Goal: Information Seeking & Learning: Check status

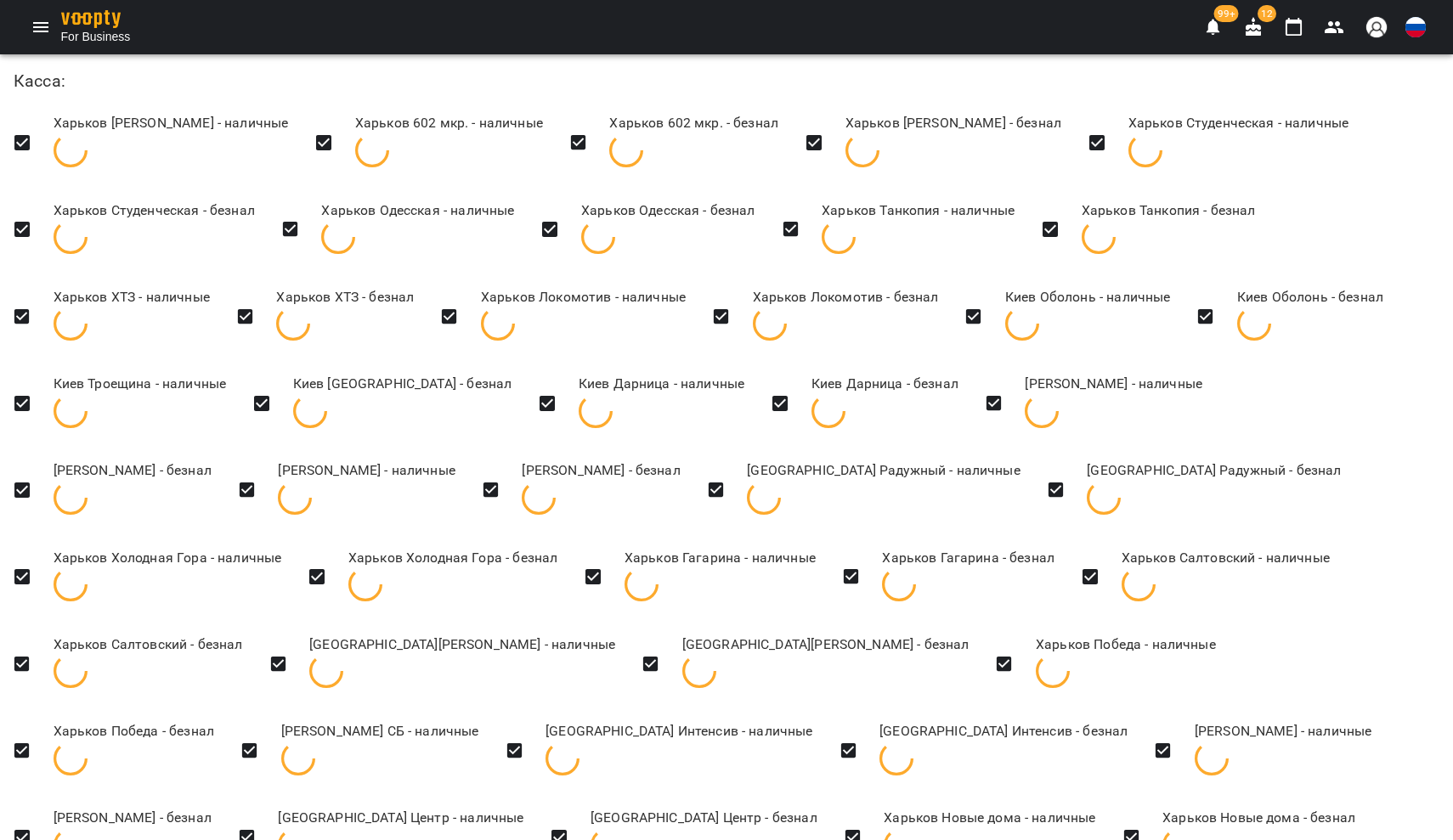
click at [39, 29] on icon "Menu" at bounding box center [41, 27] width 20 height 20
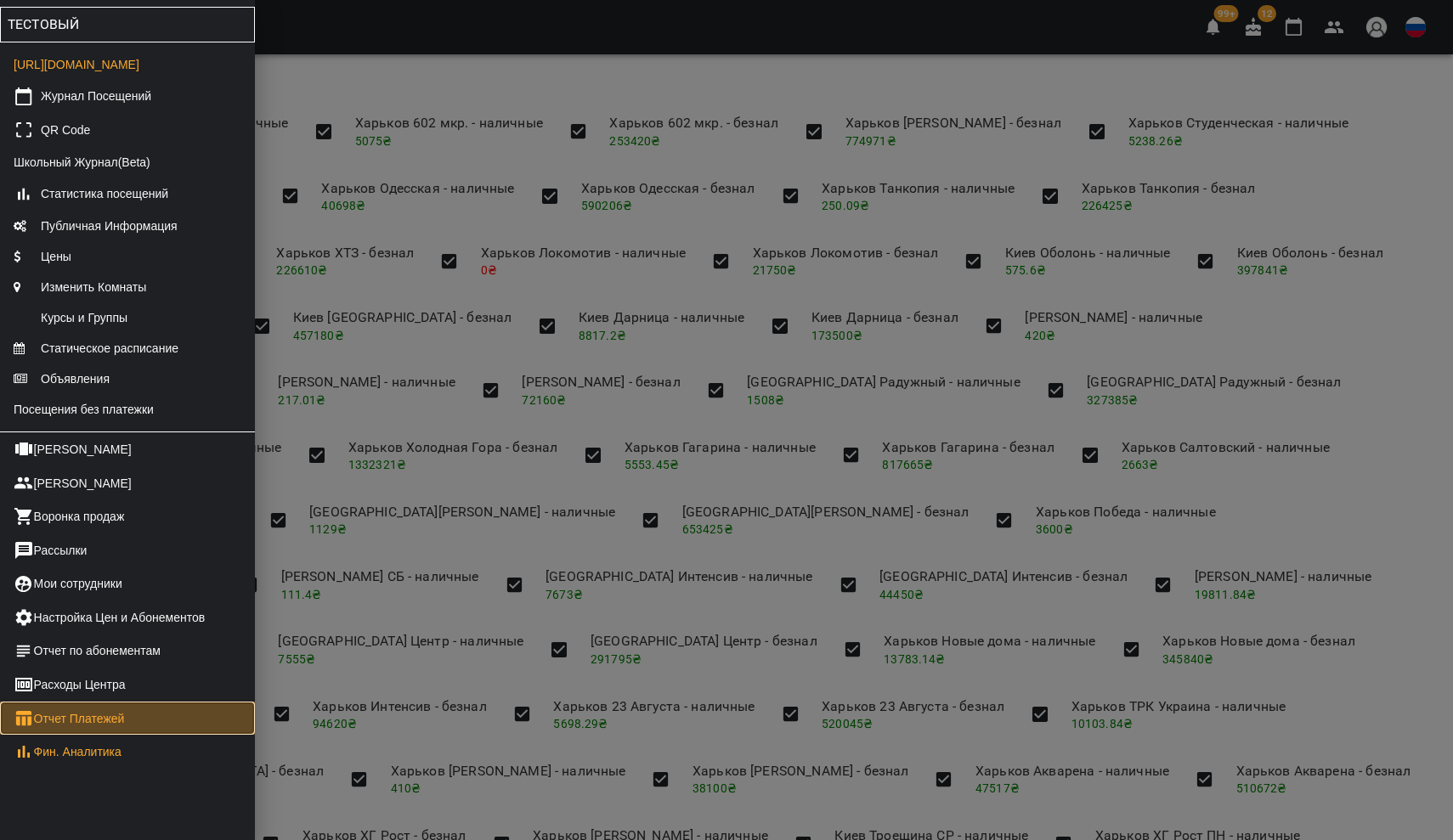
click at [107, 736] on link "Отчет Платежей" at bounding box center [127, 718] width 255 height 34
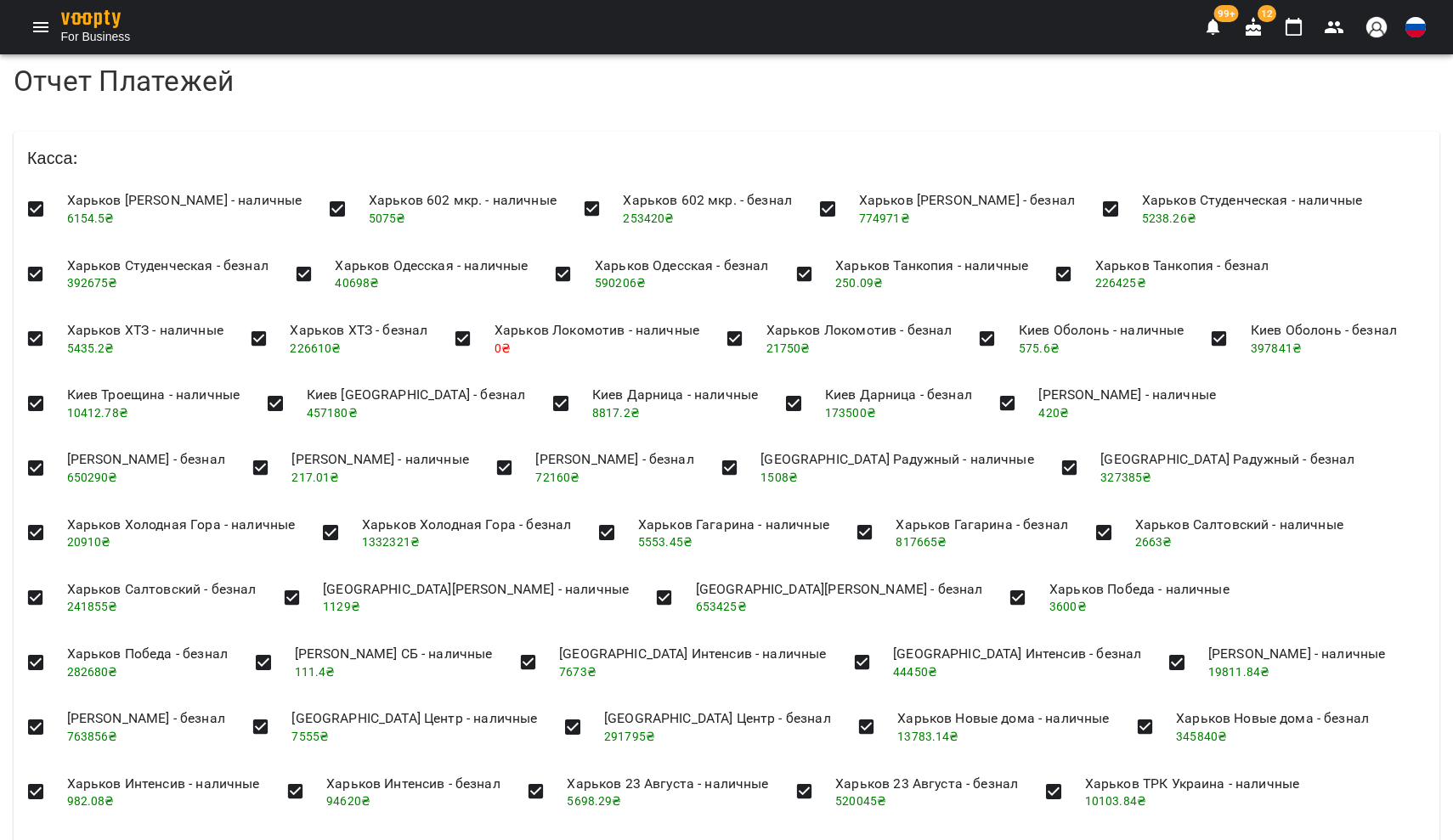
scroll to position [1814, 0]
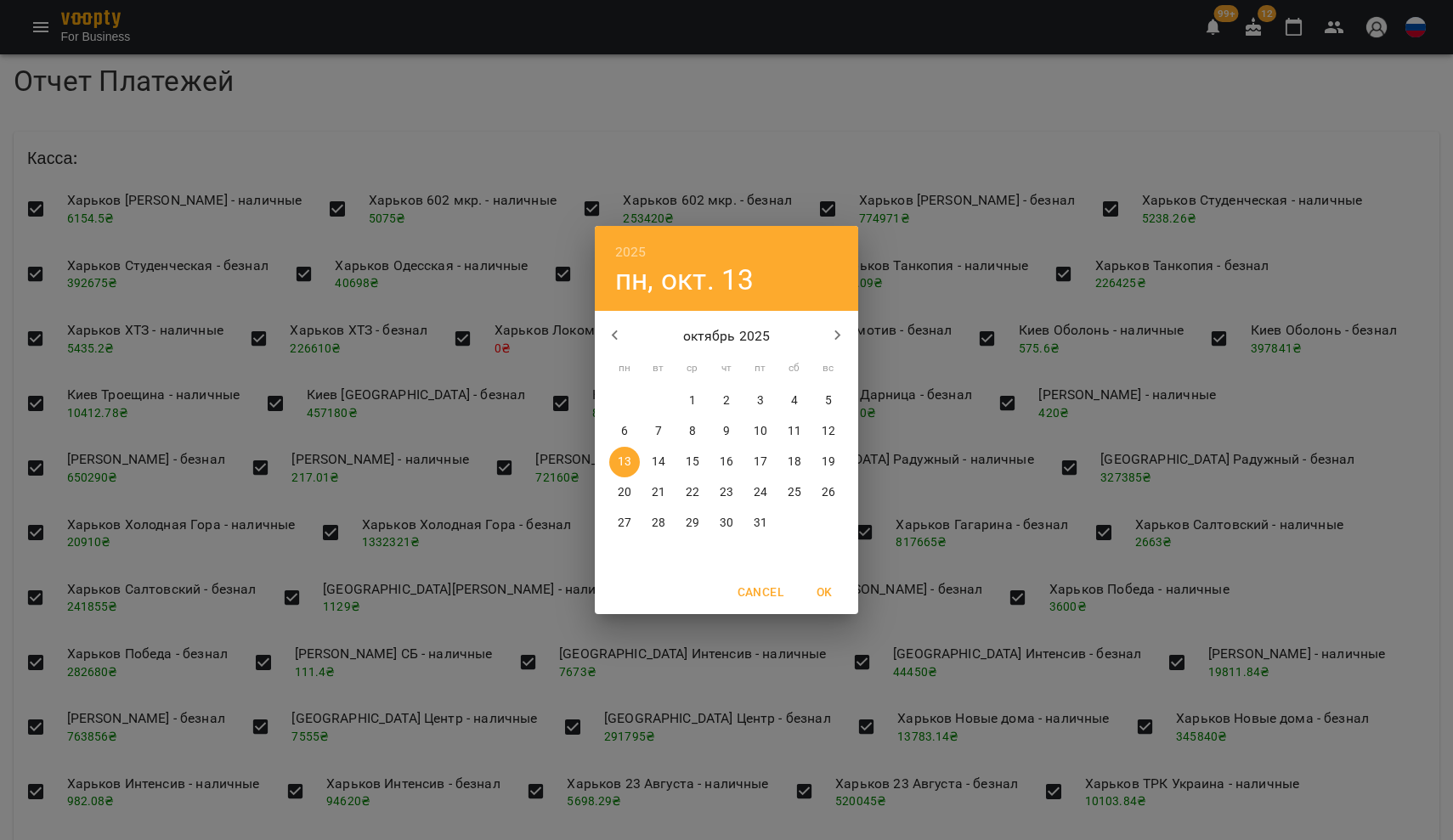
click at [630, 432] on span "6" at bounding box center [624, 431] width 30 height 17
type input "**********"
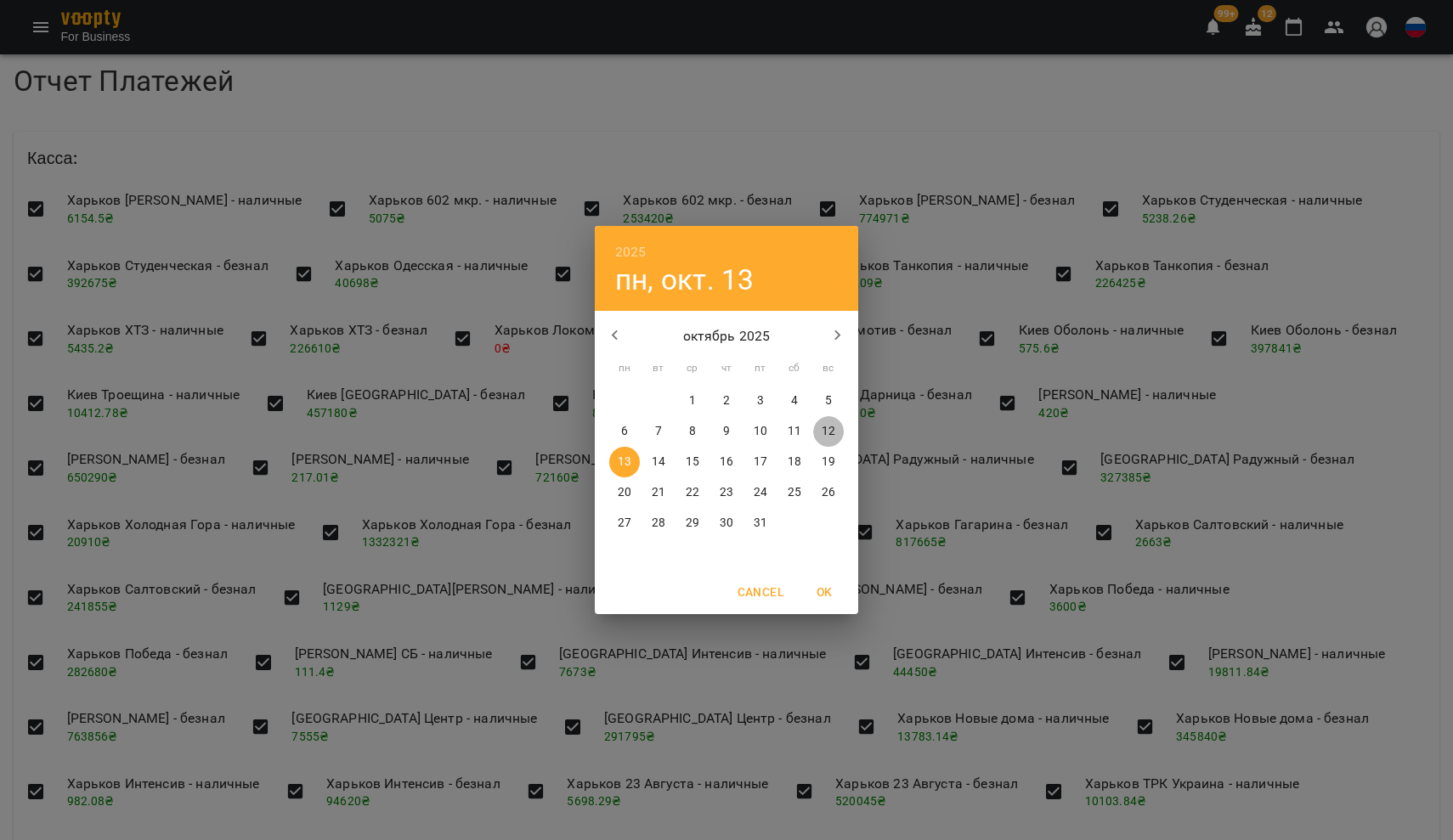
click at [836, 436] on span "12" at bounding box center [828, 431] width 30 height 17
type input "**********"
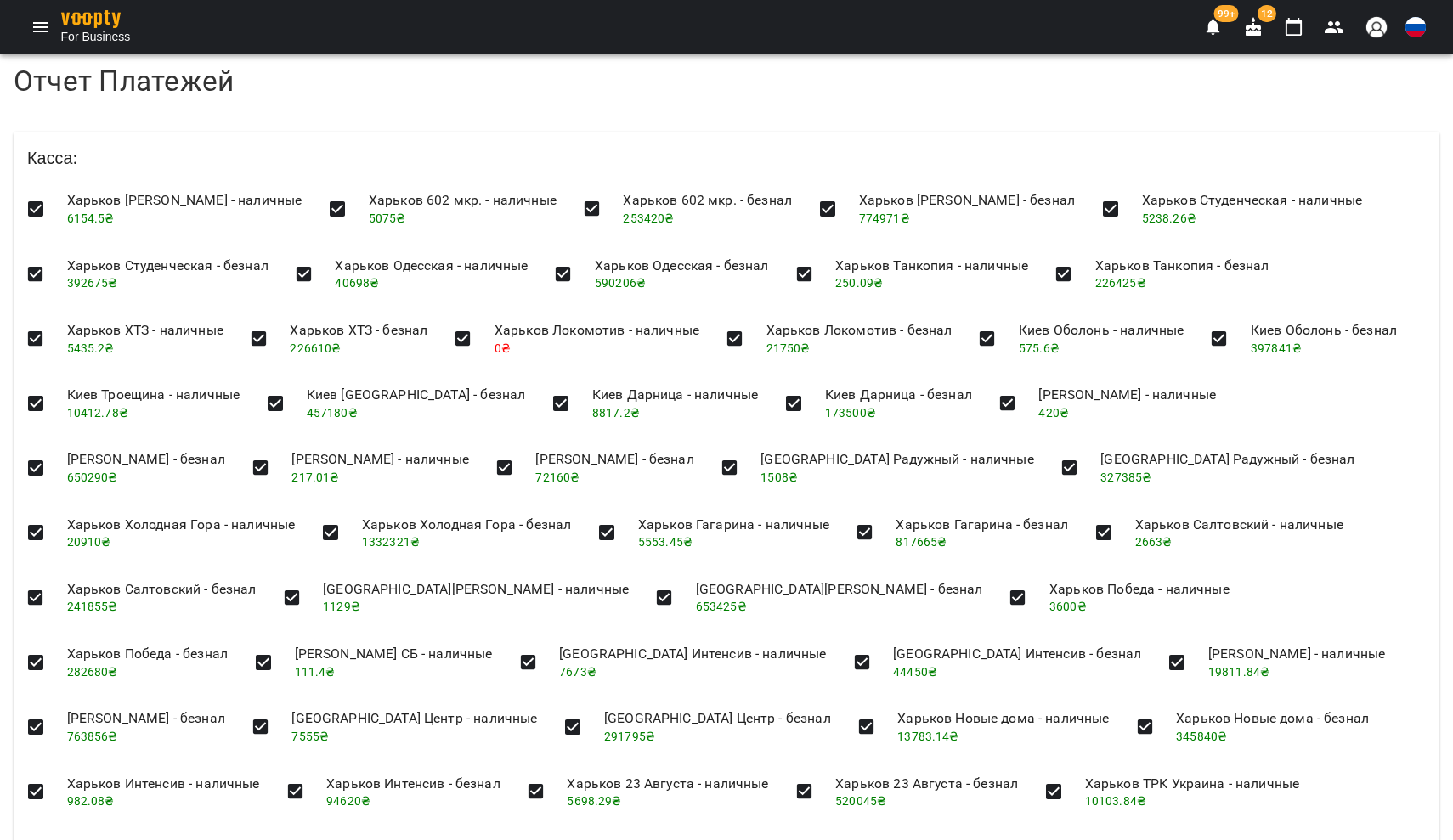
copy h4 "669803"
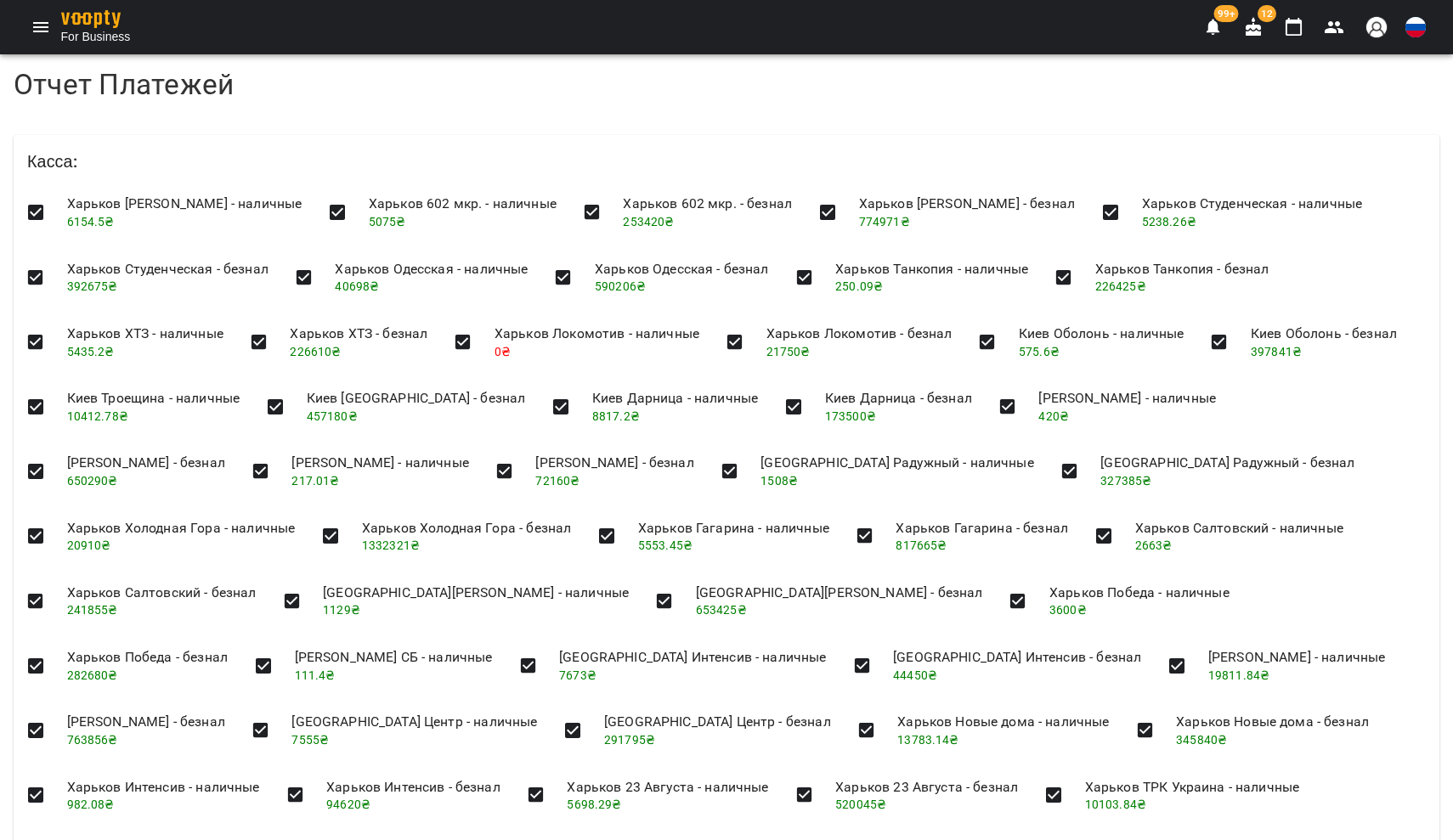
scroll to position [0, 0]
drag, startPoint x: 60, startPoint y: 223, endPoint x: 91, endPoint y: 227, distance: 31.3
click at [91, 227] on li "Харьков Алексеевка Ram - наличные 6154.5 ₴" at bounding box center [184, 211] width 263 height 60
copy span "6154"
drag, startPoint x: 365, startPoint y: 224, endPoint x: 397, endPoint y: 227, distance: 32.1
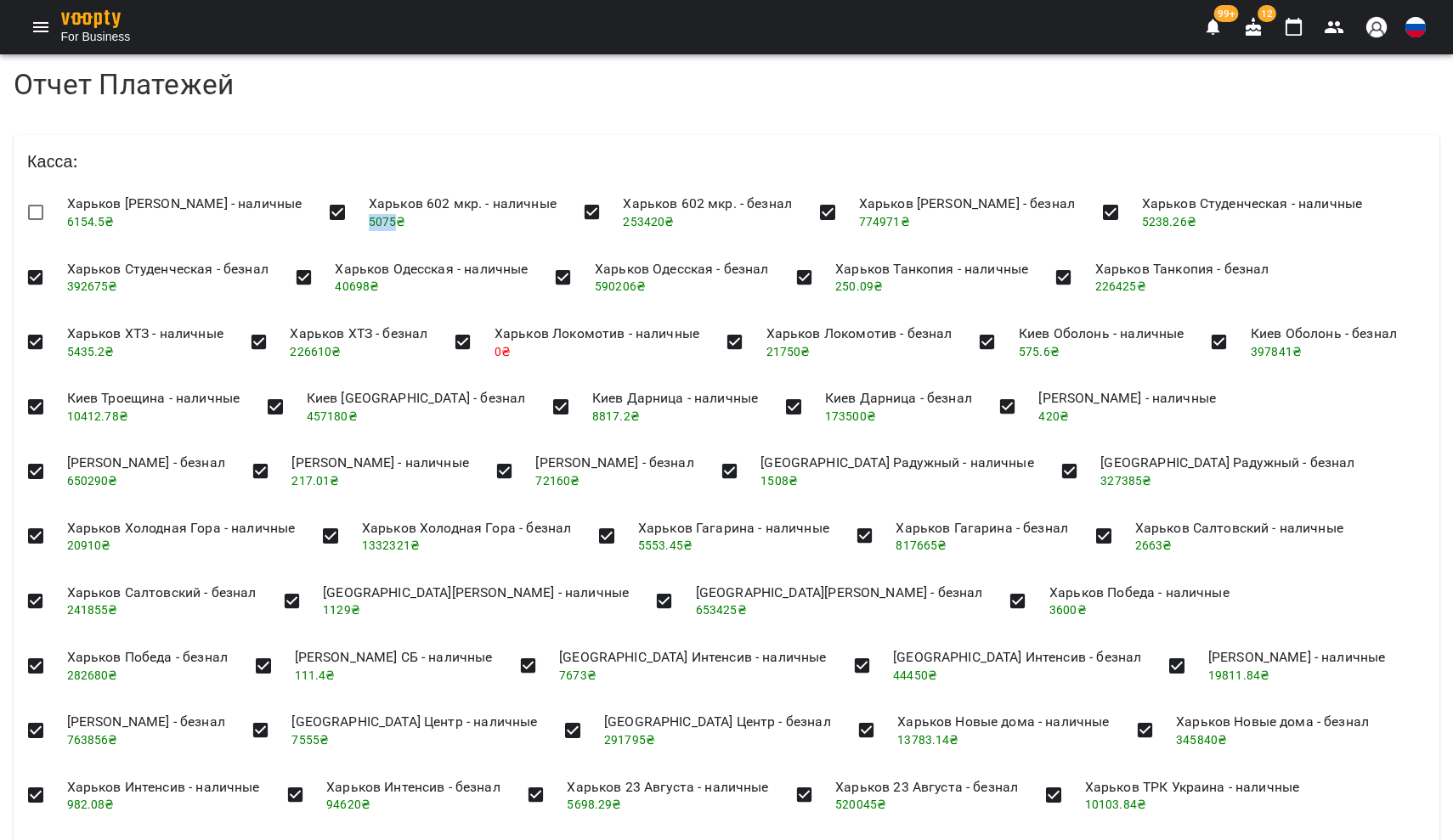
click at [397, 227] on li "Харьков 602 мкр. - наличные 5075 ₴" at bounding box center [463, 211] width 215 height 60
copy span "5075"
drag, startPoint x: 1141, startPoint y: 221, endPoint x: 1168, endPoint y: 223, distance: 27.1
click at [1168, 223] on li "Харьков Студенческая - наличные 5238.26 ₴" at bounding box center [1252, 211] width 248 height 60
copy span "5238"
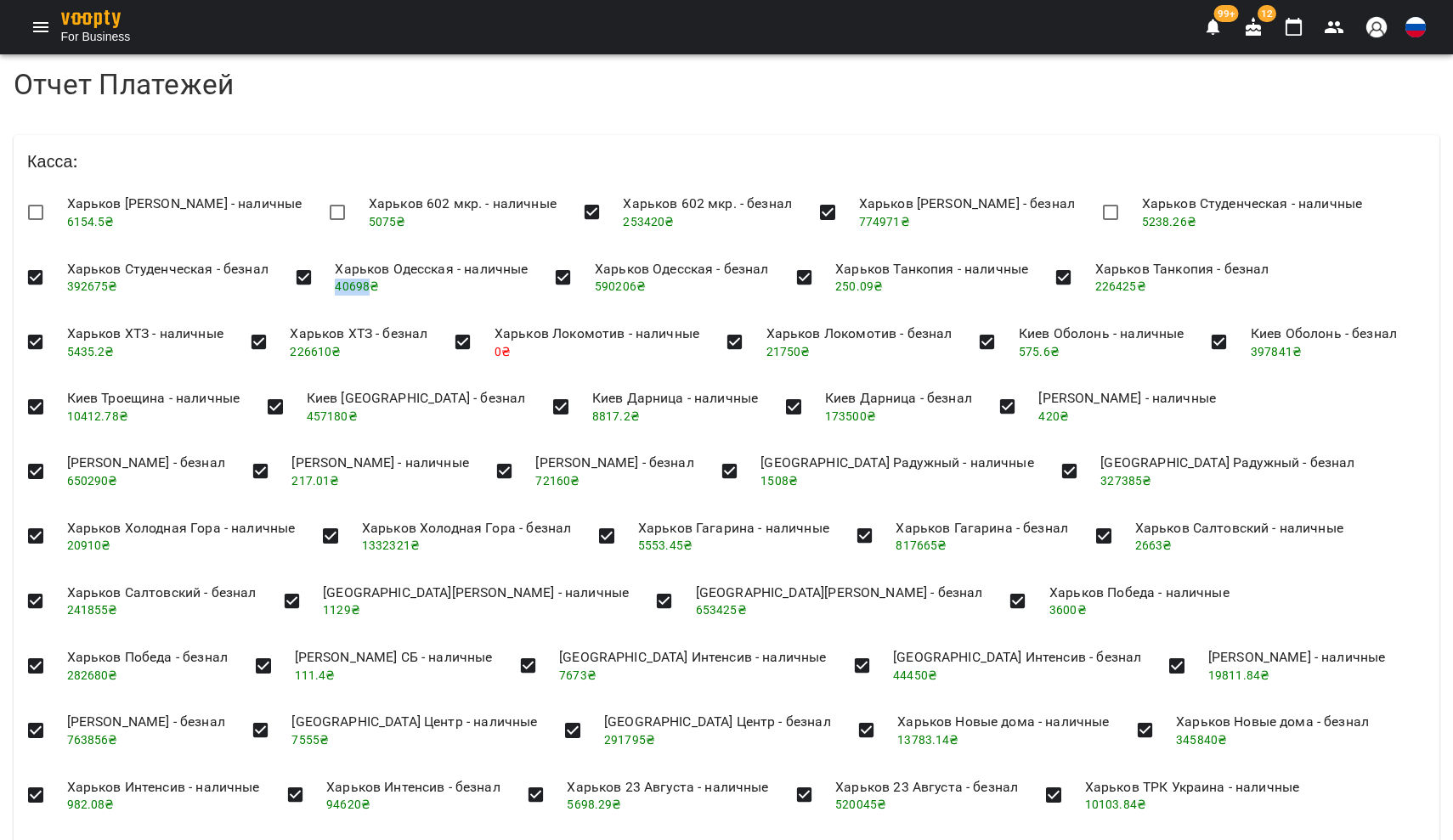
drag, startPoint x: 333, startPoint y: 288, endPoint x: 367, endPoint y: 290, distance: 34.1
click at [367, 290] on li "Харьков Одесская - наличные 40698 ₴" at bounding box center [431, 276] width 220 height 60
copy span "40698"
drag, startPoint x: 67, startPoint y: 352, endPoint x: 92, endPoint y: 346, distance: 25.7
click at [92, 346] on span "5435.2 ₴" at bounding box center [91, 351] width 48 height 14
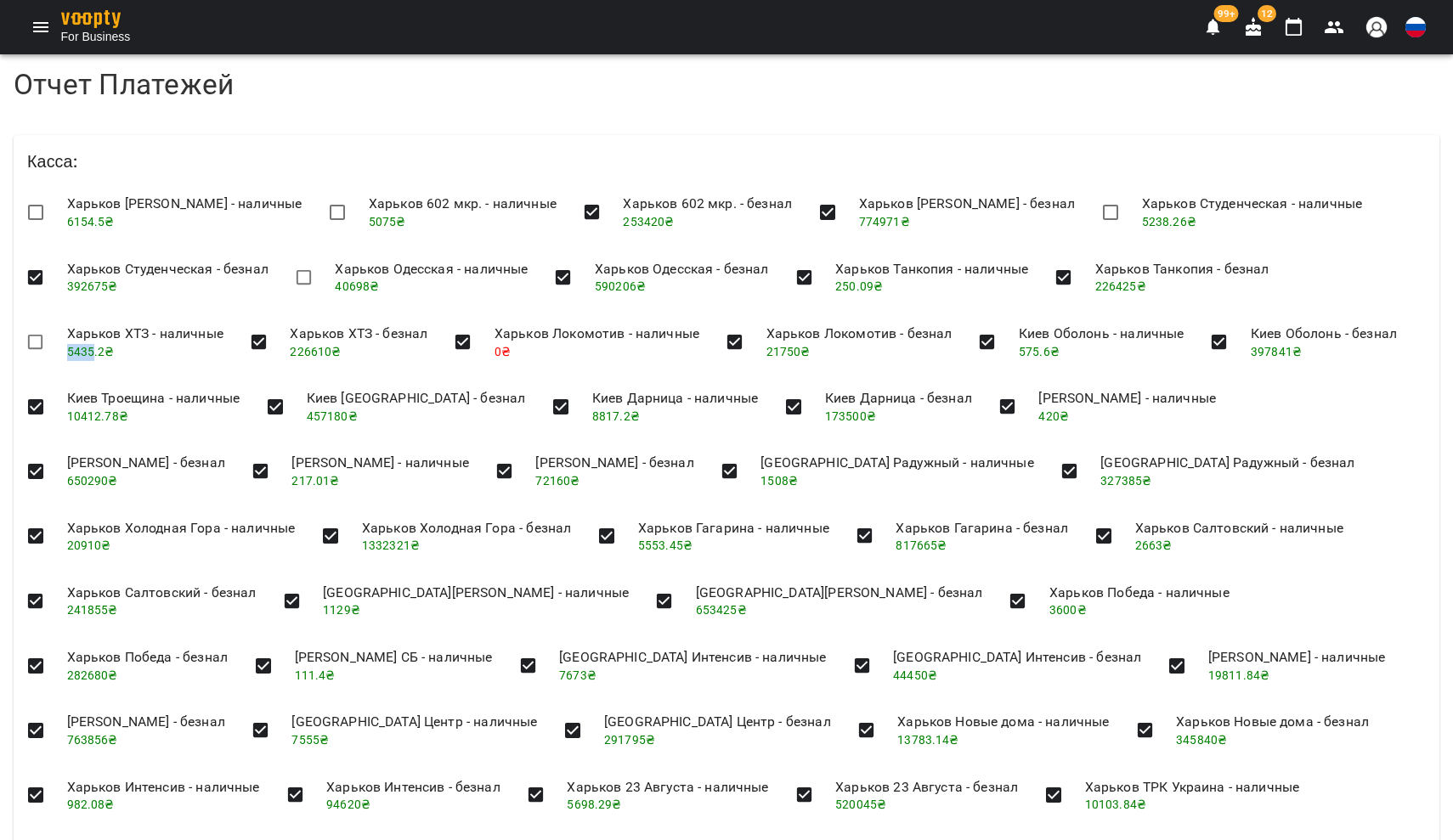
copy span "5435"
drag, startPoint x: 1016, startPoint y: 352, endPoint x: 1039, endPoint y: 354, distance: 23.1
click at [1039, 354] on span "575.6 ₴" at bounding box center [1039, 351] width 41 height 14
drag, startPoint x: 69, startPoint y: 411, endPoint x: 99, endPoint y: 413, distance: 30.1
click at [99, 413] on span "10412.78 ₴" at bounding box center [98, 416] width 61 height 14
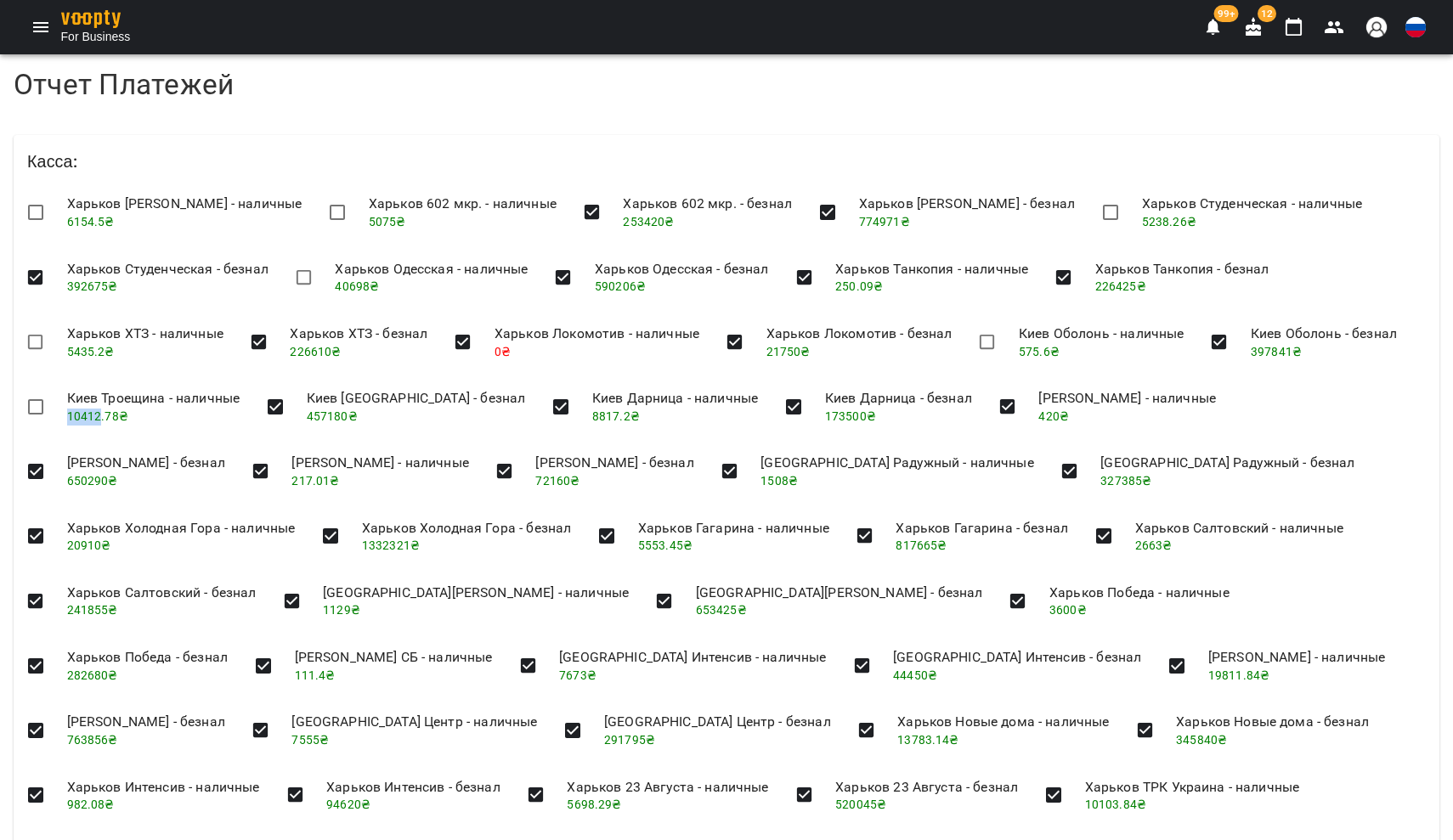
copy span "10412"
drag, startPoint x: 527, startPoint y: 414, endPoint x: 557, endPoint y: 415, distance: 30.0
click at [579, 415] on li "Киев Дарница - наличные 8817.2 ₴" at bounding box center [674, 406] width 193 height 60
copy span "8817"
drag, startPoint x: 806, startPoint y: 477, endPoint x: 832, endPoint y: 477, distance: 26.0
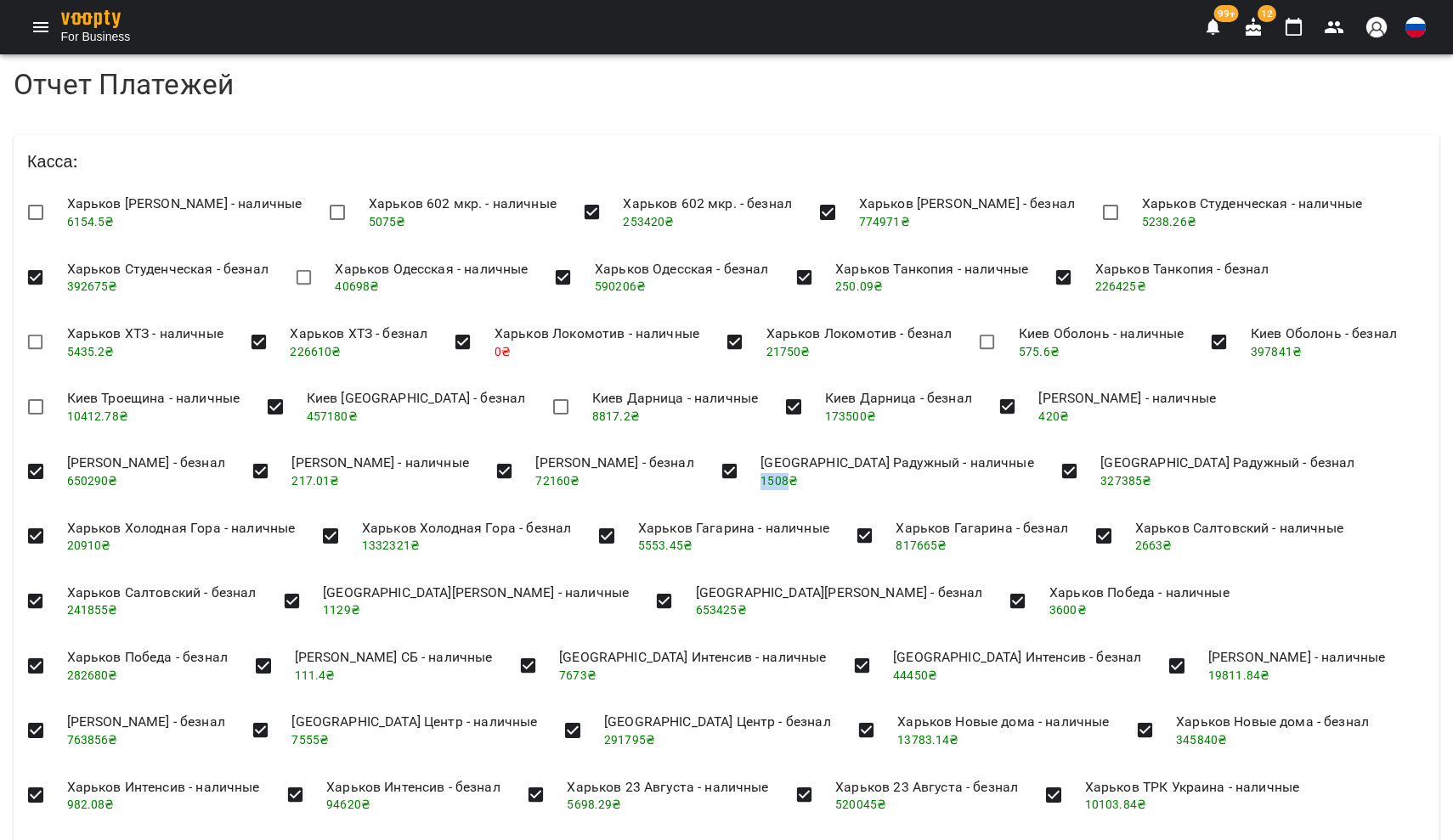
click at [798, 477] on span "1508 ₴" at bounding box center [779, 481] width 38 height 14
drag, startPoint x: 60, startPoint y: 542, endPoint x: 99, endPoint y: 543, distance: 39.0
click at [99, 543] on li "Харьков Холодная Гора - наличные 20910 ₴" at bounding box center [182, 536] width 256 height 60
copy span "20910"
drag, startPoint x: 636, startPoint y: 542, endPoint x: 662, endPoint y: 545, distance: 26.2
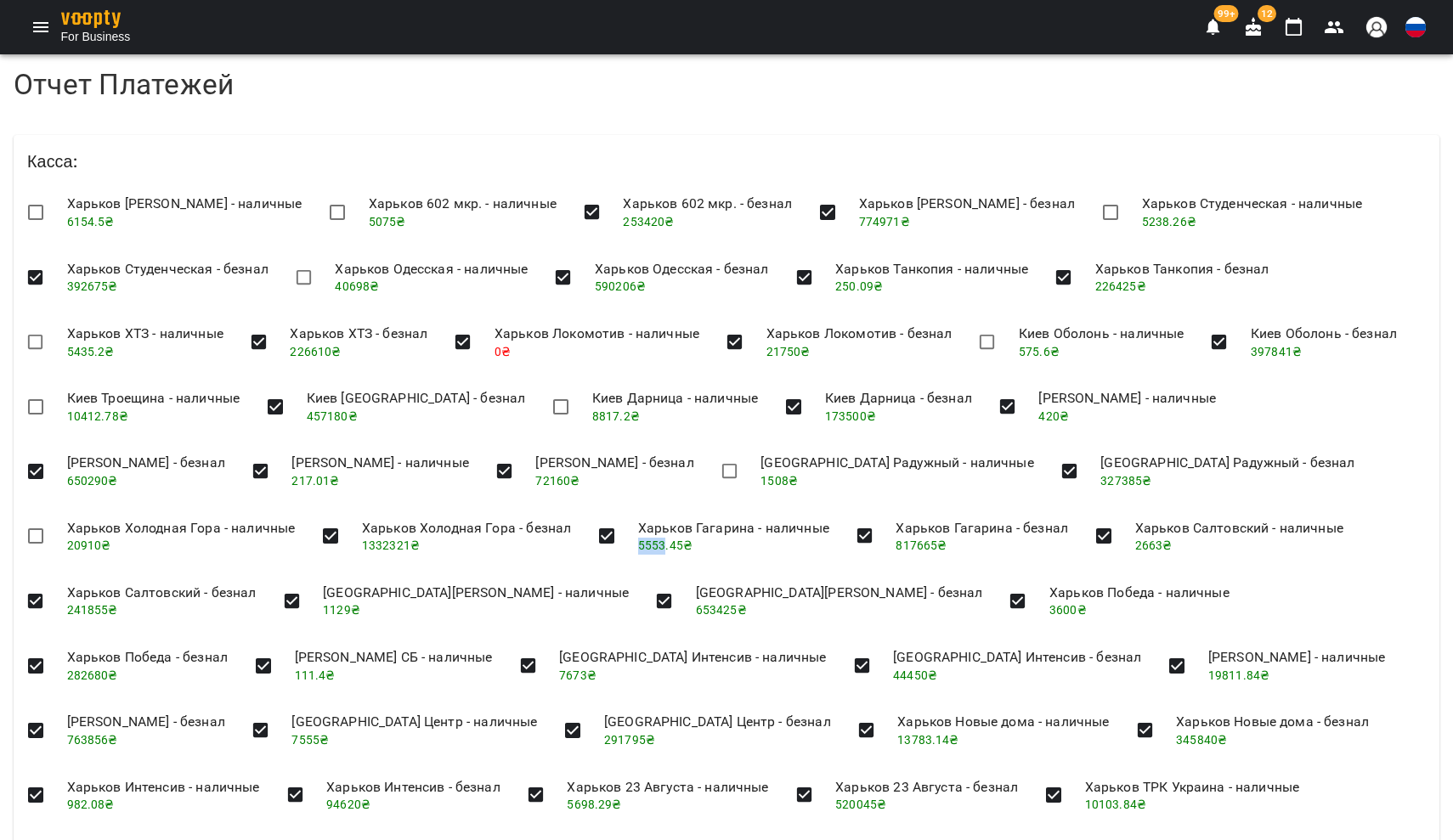
click at [662, 545] on li "Харьков Гагарина - наличные 5553.45 ₴" at bounding box center [733, 536] width 218 height 60
copy span "5553"
drag, startPoint x: 788, startPoint y: 605, endPoint x: 821, endPoint y: 607, distance: 33.1
click at [1036, 607] on li "Харьков Победа - наличные 3600 ₴" at bounding box center [1139, 601] width 207 height 60
drag, startPoint x: 376, startPoint y: 669, endPoint x: 400, endPoint y: 671, distance: 24.1
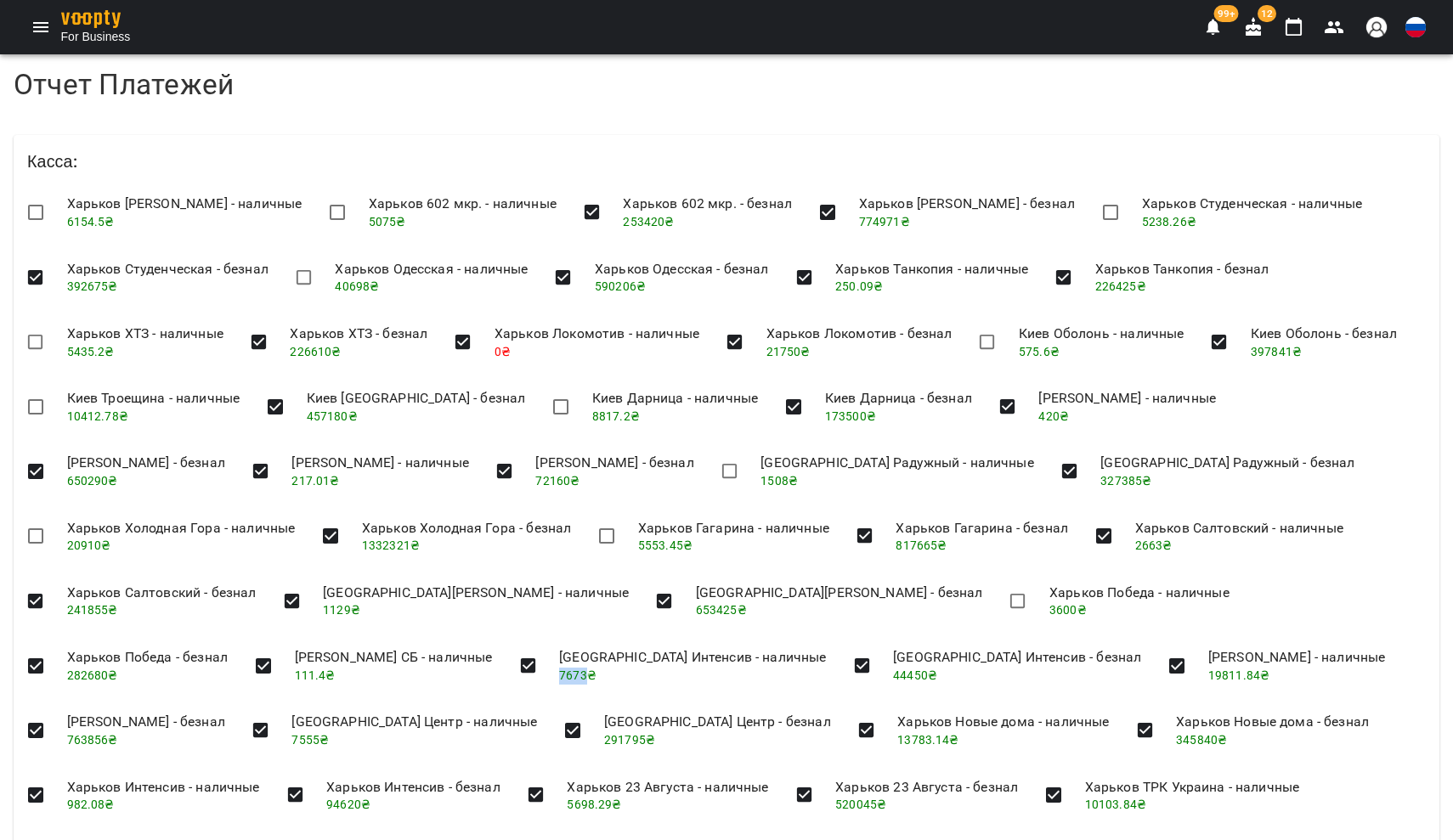
click at [559, 671] on span "7673 ₴" at bounding box center [578, 675] width 38 height 14
drag, startPoint x: 856, startPoint y: 667, endPoint x: 892, endPoint y: 669, distance: 36.1
click at [1195, 669] on li "[PERSON_NAME] - наличные 19811.84 ₴" at bounding box center [1297, 665] width 205 height 60
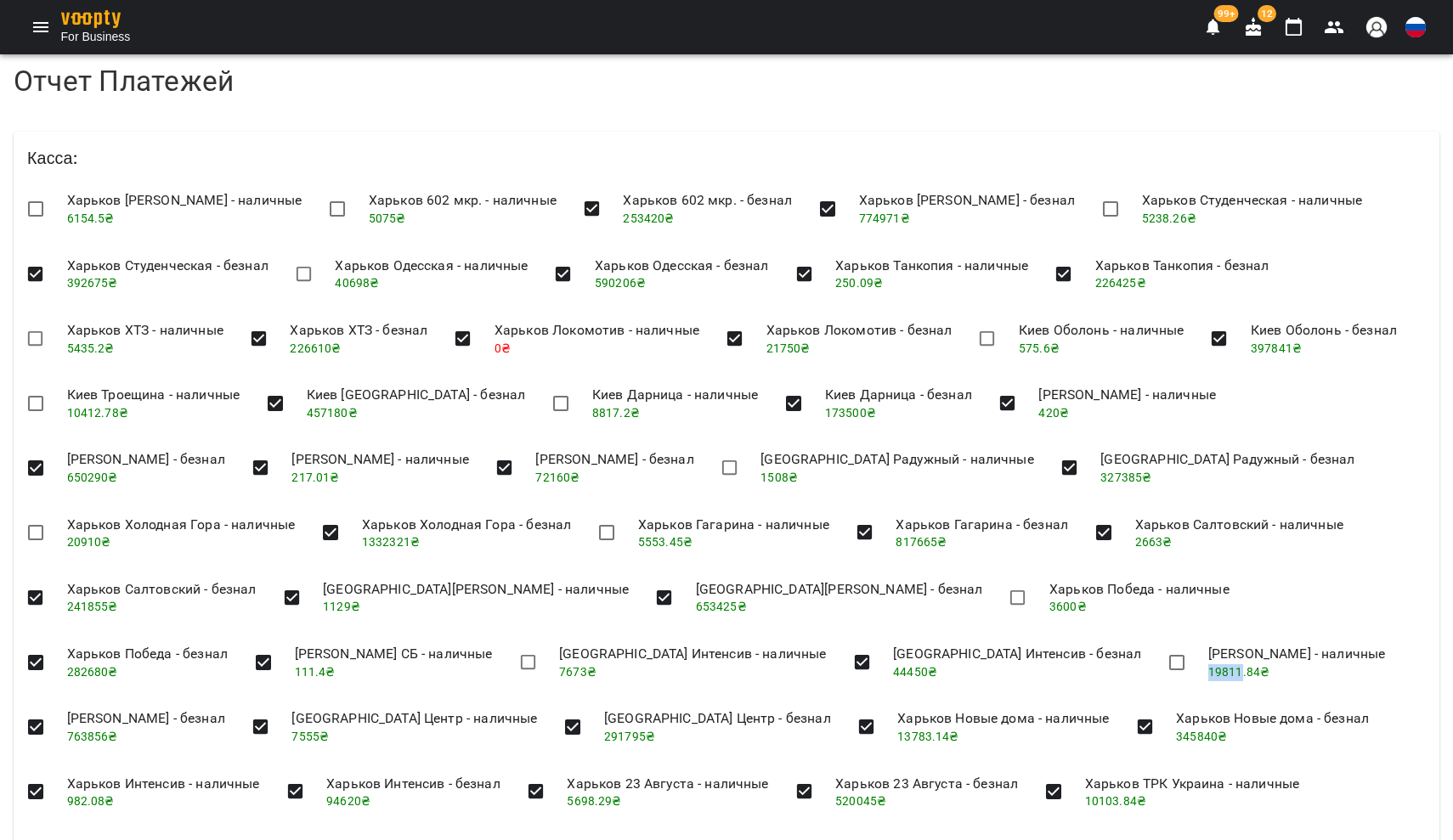
scroll to position [53, 0]
drag, startPoint x: 59, startPoint y: 673, endPoint x: 91, endPoint y: 679, distance: 32.6
click at [278, 696] on li "[GEOGRAPHIC_DATA] Центр - наличные 7555 ₴" at bounding box center [415, 726] width 273 height 60
drag, startPoint x: 508, startPoint y: 672, endPoint x: 539, endPoint y: 679, distance: 31.8
click at [897, 729] on span "13783.14 ₴" at bounding box center [928, 736] width 61 height 14
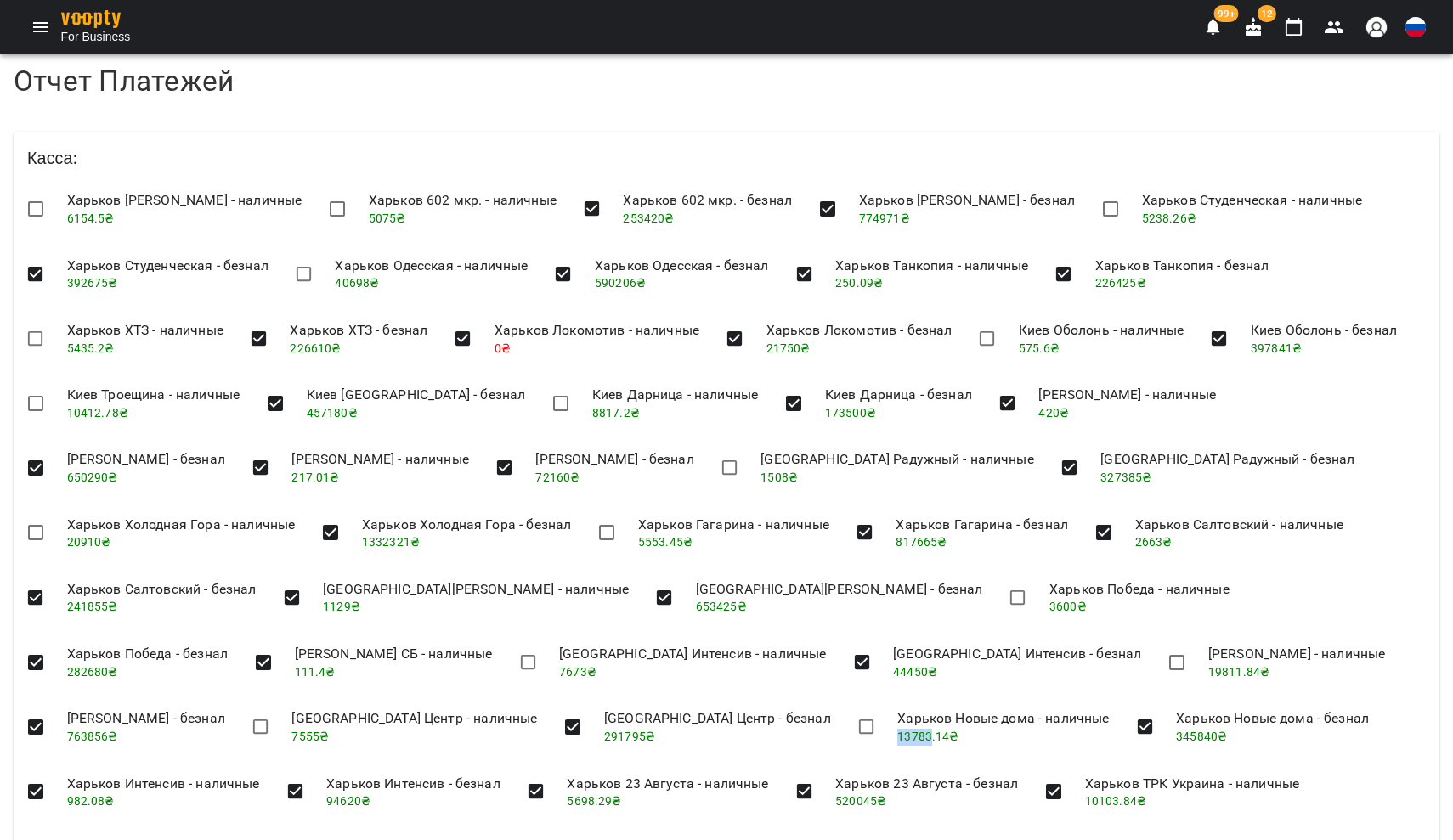
scroll to position [192, 0]
drag, startPoint x: 306, startPoint y: 603, endPoint x: 334, endPoint y: 605, distance: 28.1
click at [553, 762] on li "Харьков 23 Августа - наличные 5698.29 ₴" at bounding box center [667, 791] width 228 height 60
drag, startPoint x: 818, startPoint y: 601, endPoint x: 855, endPoint y: 604, distance: 37.1
click at [1072, 762] on li "Харьков ТРК Украина - наличные 10103.84 ₴" at bounding box center [1192, 791] width 241 height 60
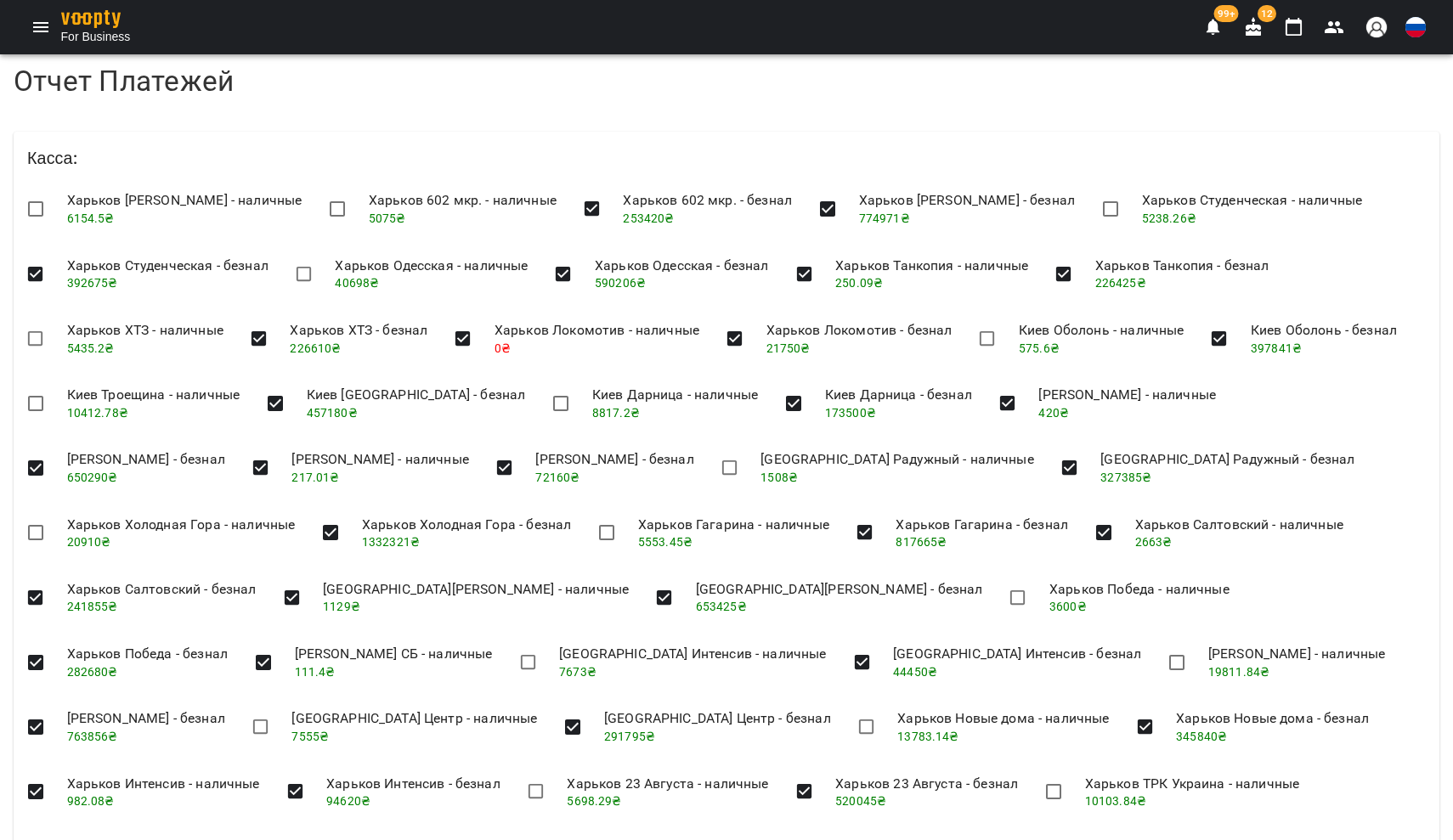
drag, startPoint x: 761, startPoint y: 666, endPoint x: 794, endPoint y: 671, distance: 33.4
click at [976, 826] on li "Харьков Акварена - наличные 47517 ₴" at bounding box center [1086, 856] width 221 height 60
drag, startPoint x: 70, startPoint y: 672, endPoint x: 92, endPoint y: 673, distance: 22.0
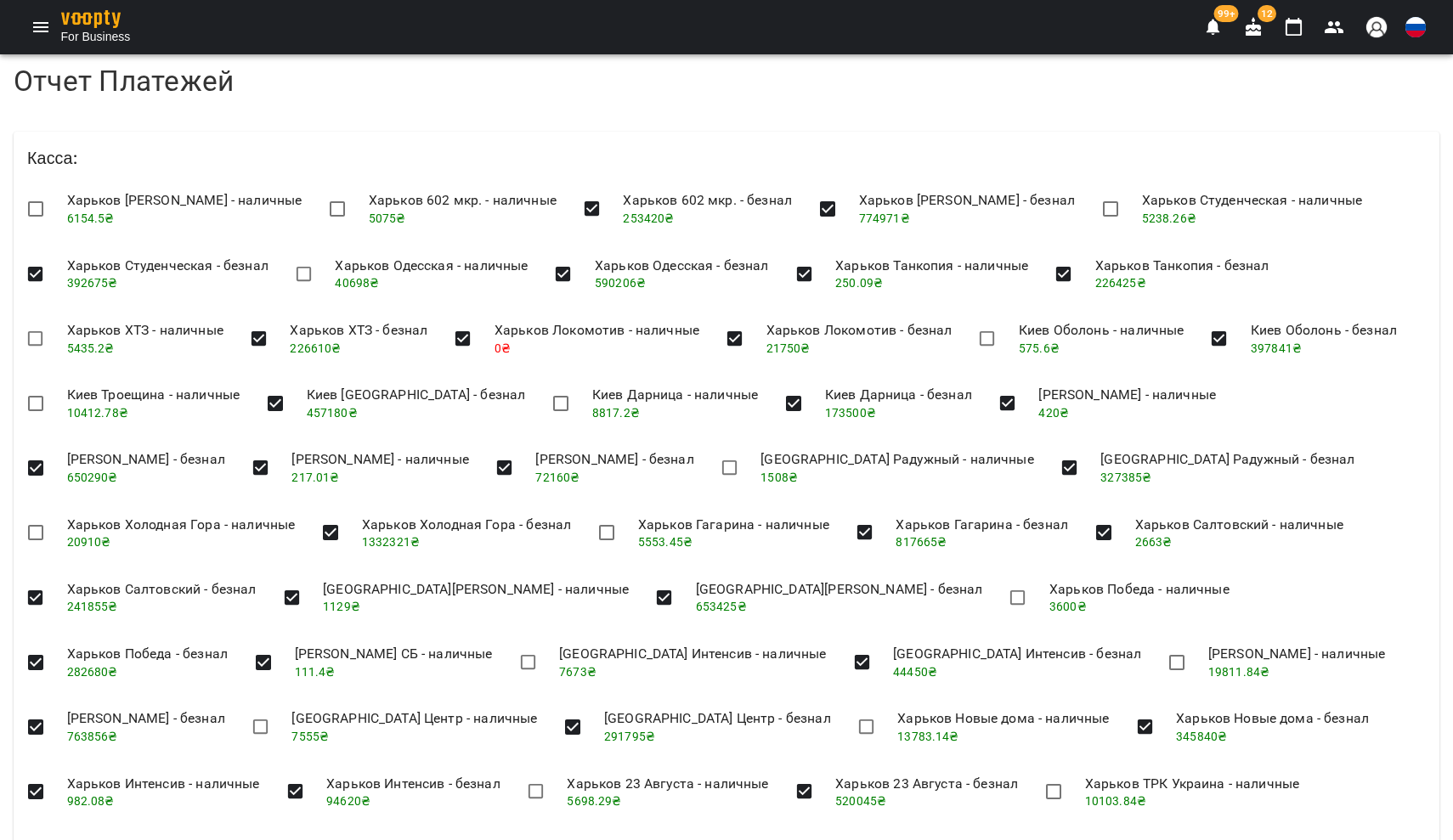
drag, startPoint x: 67, startPoint y: 736, endPoint x: 93, endPoint y: 737, distance: 26.0
drag, startPoint x: 64, startPoint y: 756, endPoint x: 91, endPoint y: 758, distance: 27.1
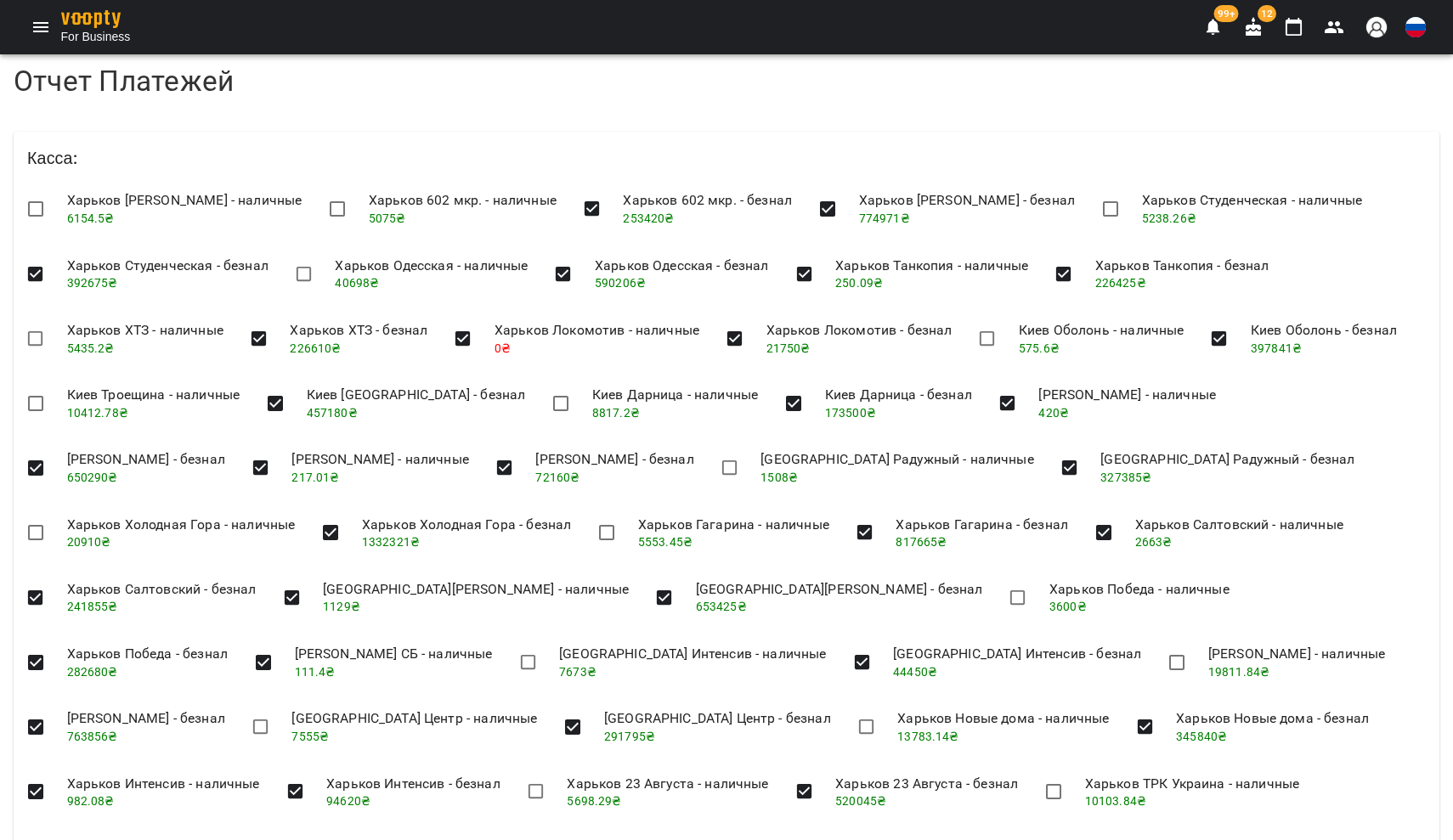
scroll to position [629, 0]
drag, startPoint x: 64, startPoint y: 608, endPoint x: 92, endPoint y: 613, distance: 28.4
drag, startPoint x: 233, startPoint y: 726, endPoint x: 263, endPoint y: 727, distance: 30.0
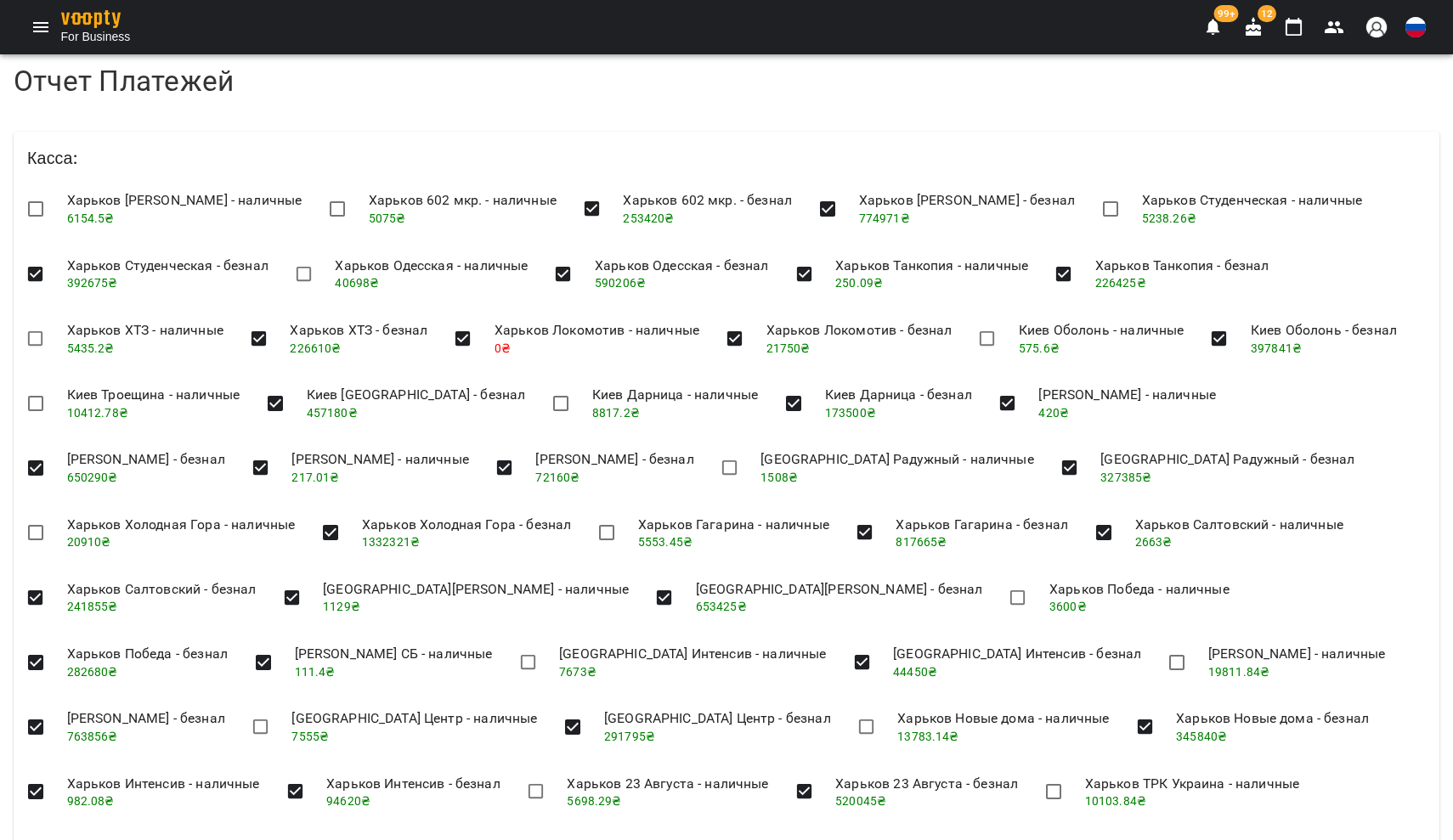
drag, startPoint x: 796, startPoint y: 725, endPoint x: 829, endPoint y: 727, distance: 33.1
drag, startPoint x: 687, startPoint y: 583, endPoint x: 716, endPoint y: 587, distance: 29.3
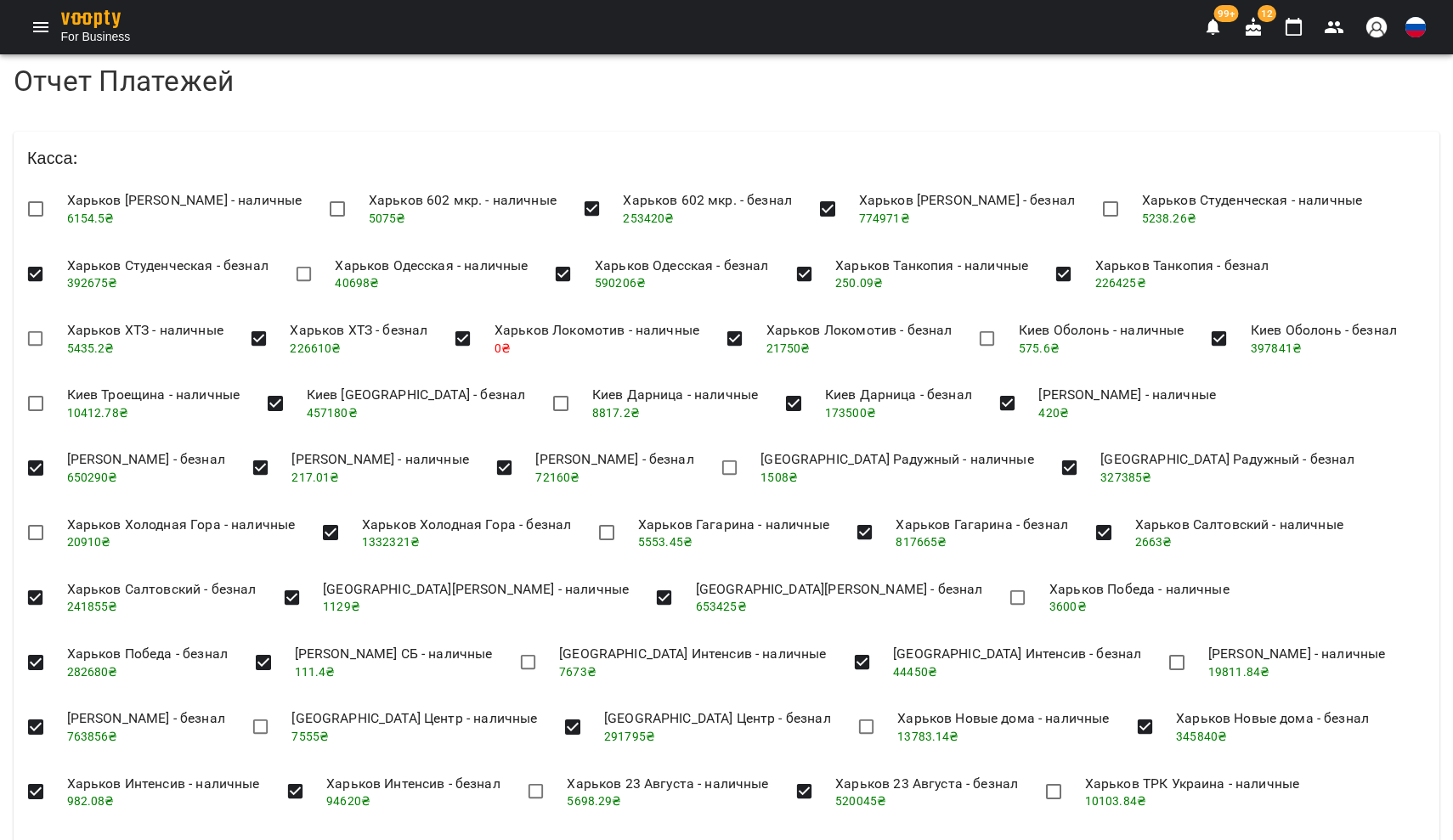
drag, startPoint x: 1043, startPoint y: 652, endPoint x: 1071, endPoint y: 654, distance: 28.1
drag, startPoint x: 291, startPoint y: 636, endPoint x: 319, endPoint y: 639, distance: 28.2
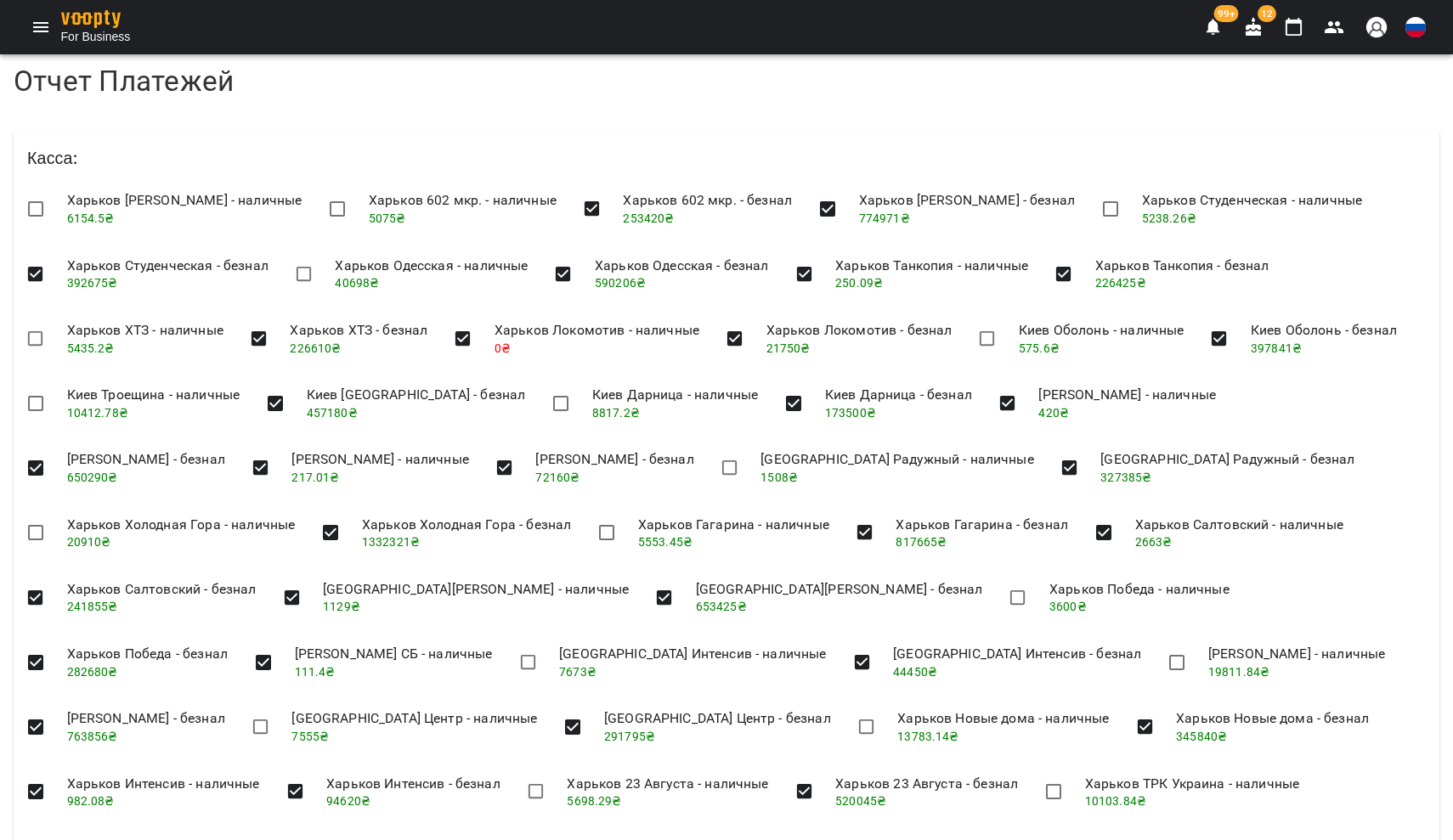
drag, startPoint x: 63, startPoint y: 561, endPoint x: 92, endPoint y: 562, distance: 29.0
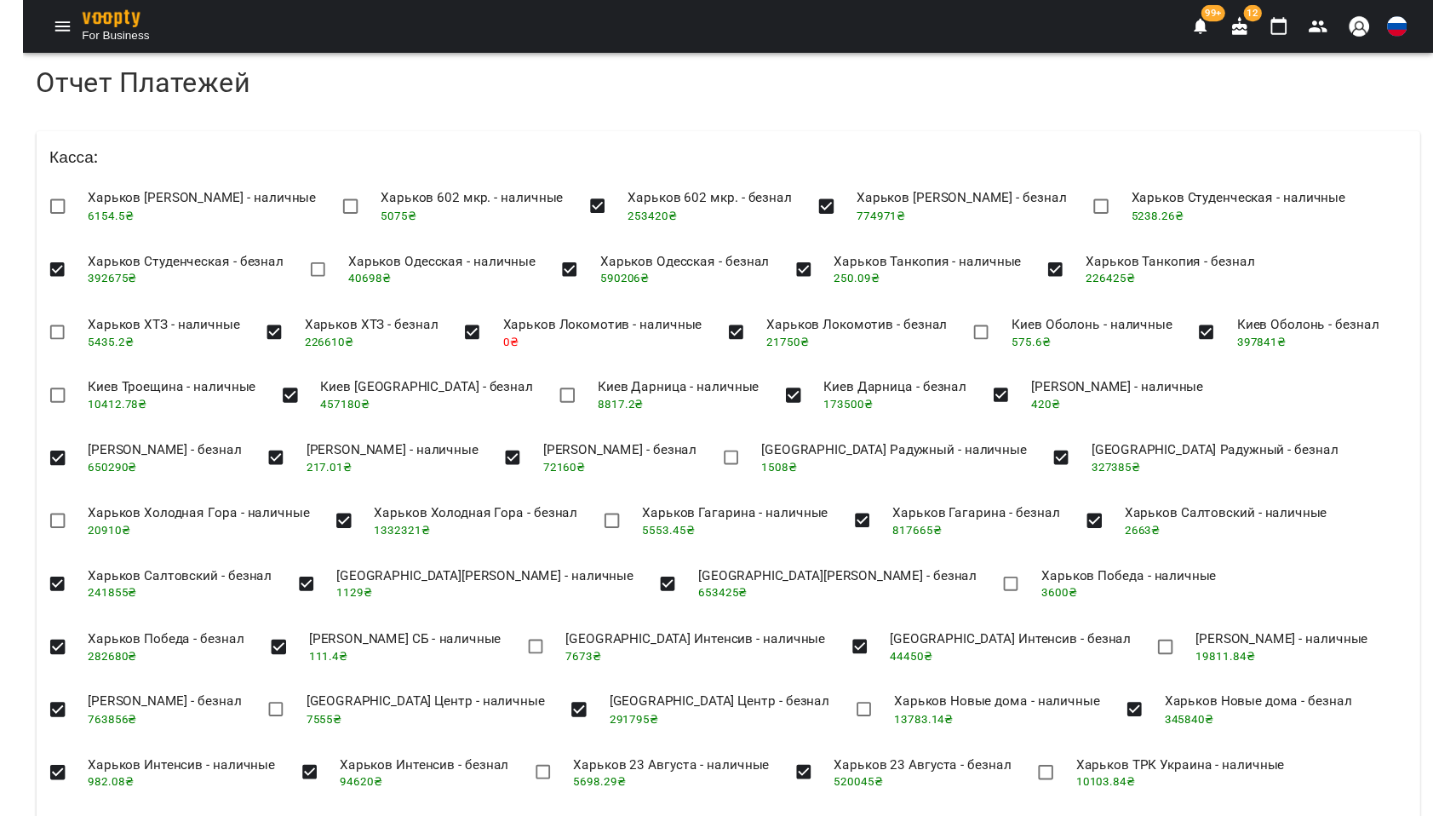
scroll to position [0, 0]
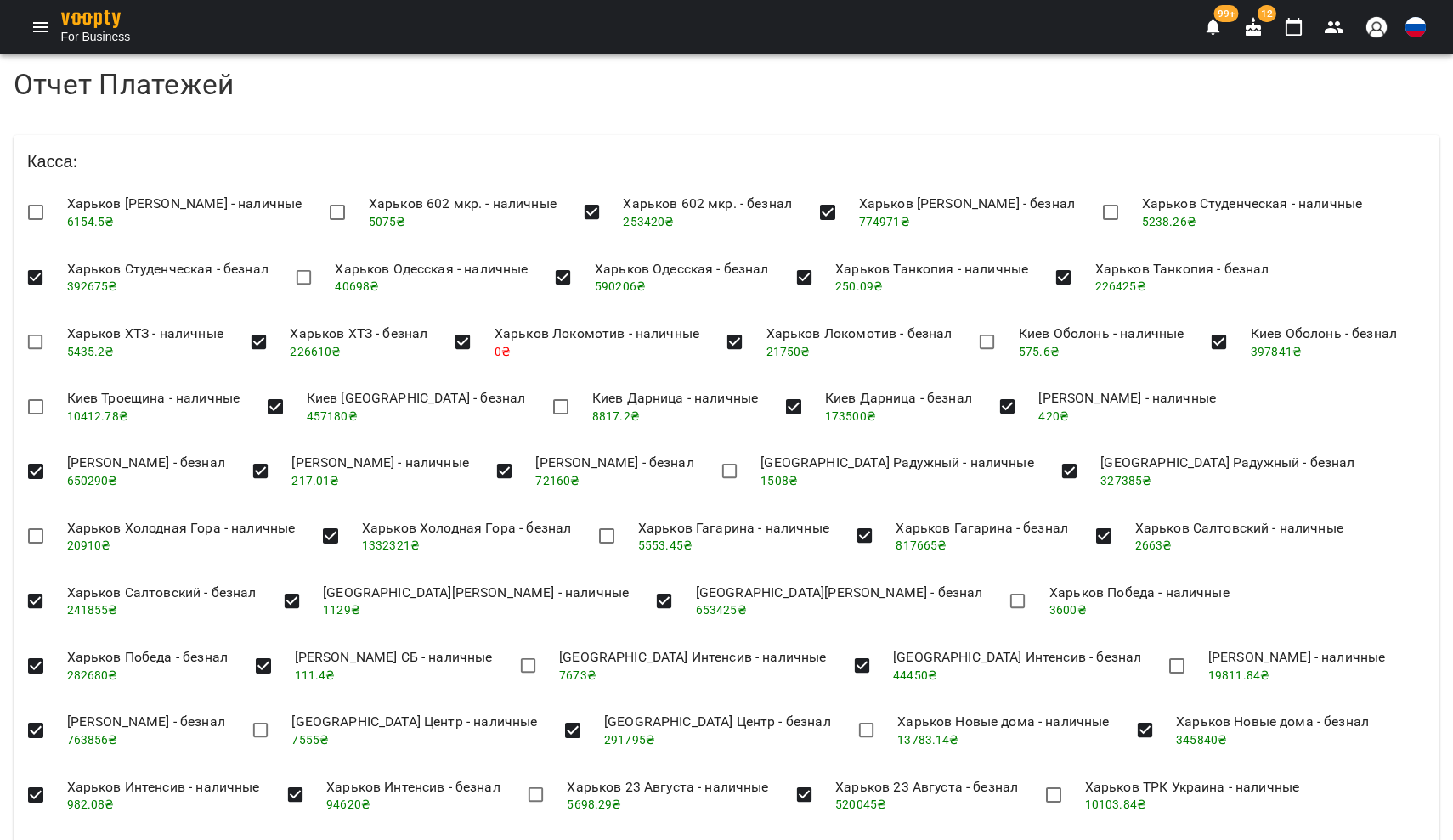
click at [329, 159] on h6 "Касса :" at bounding box center [727, 161] width 1399 height 27
click at [41, 25] on icon "Menu" at bounding box center [41, 27] width 20 height 20
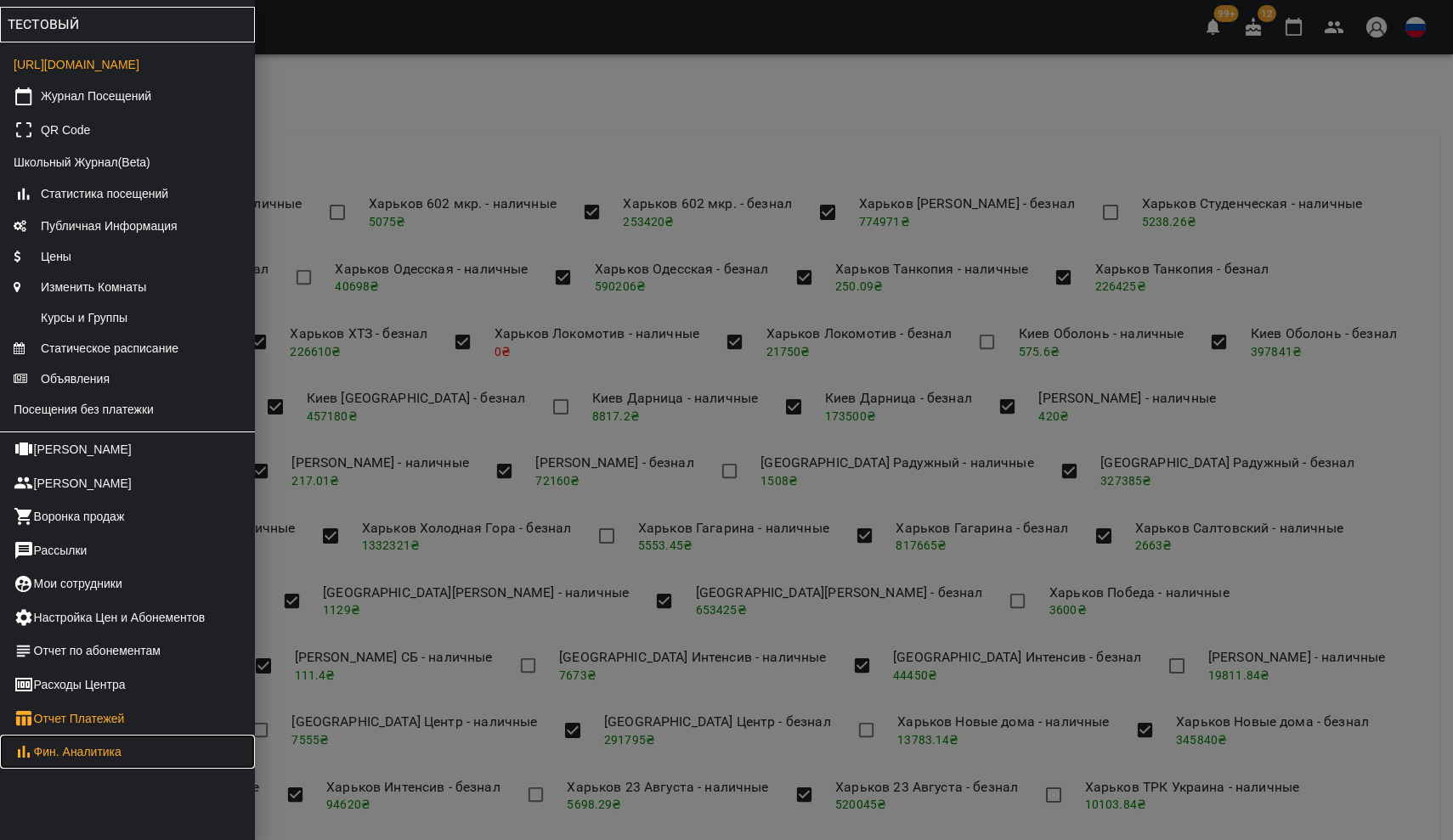
click at [81, 769] on link "Фин. Аналитика" at bounding box center [127, 752] width 255 height 34
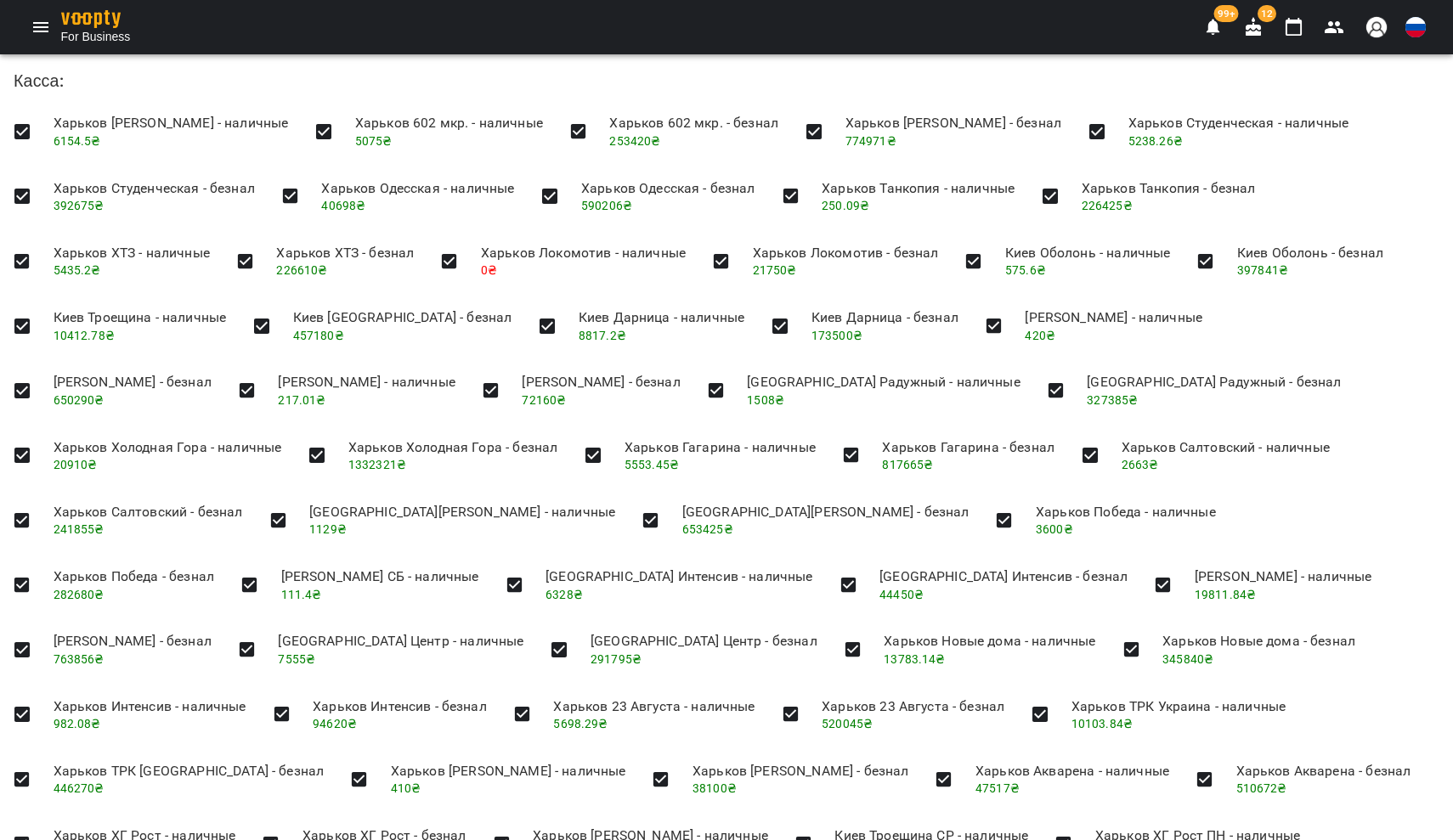
click at [361, 88] on h6 "Касса :" at bounding box center [727, 81] width 1426 height 27
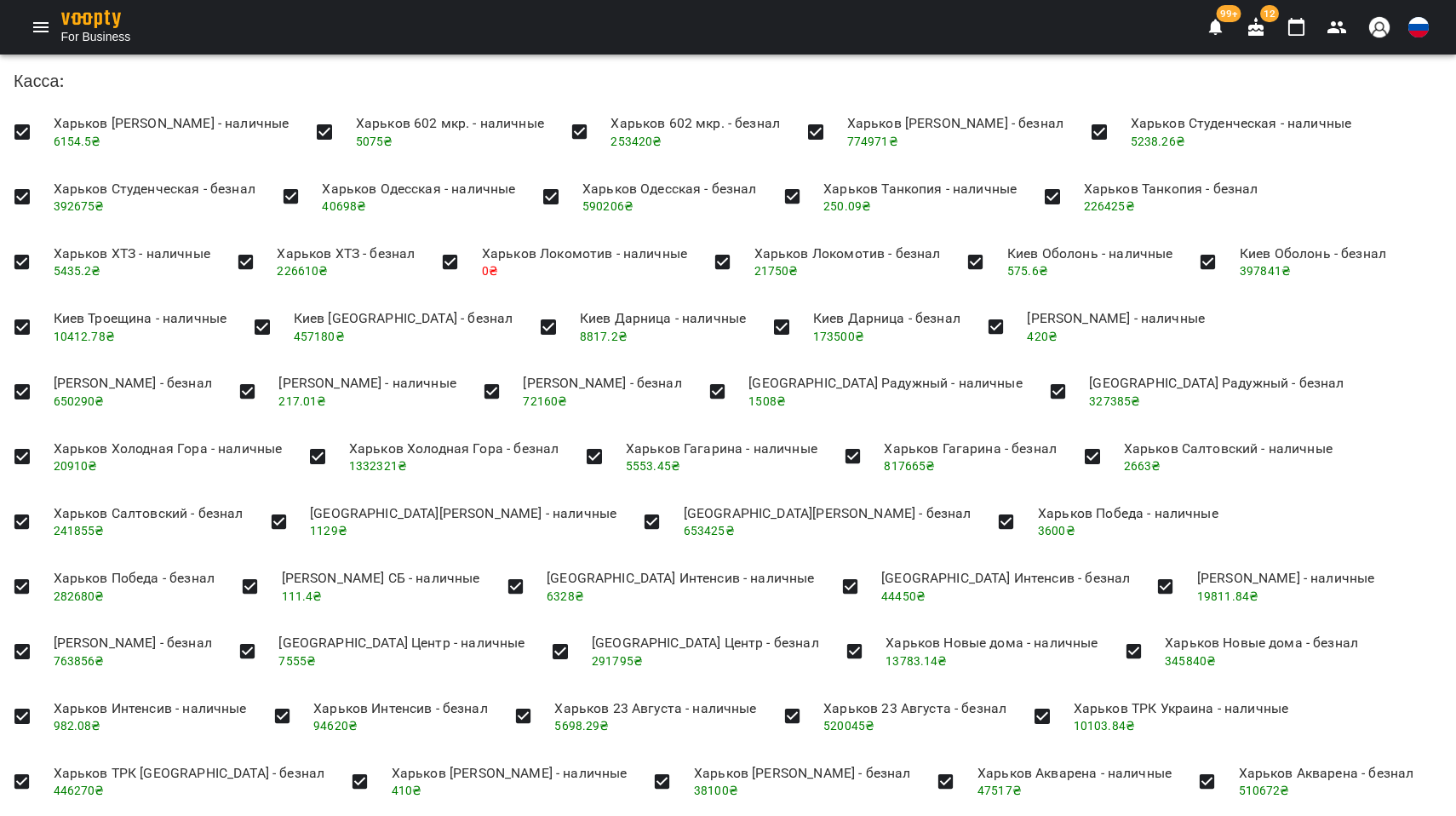
click at [310, 69] on h6 "Касса :" at bounding box center [728, 81] width 1429 height 27
